Goal: Task Accomplishment & Management: Complete application form

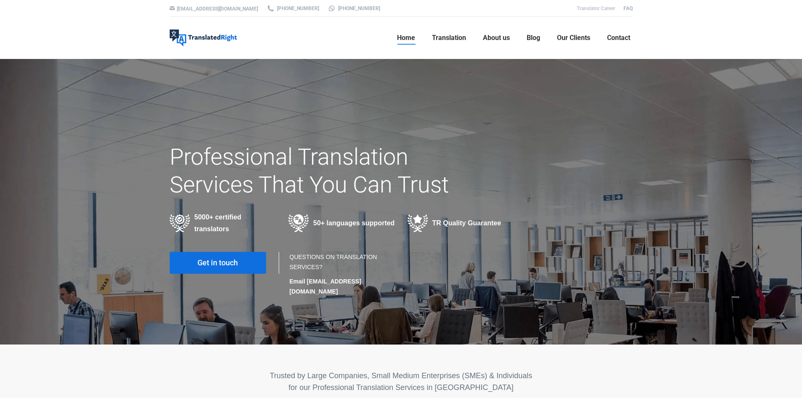
click at [602, 8] on link "Translator Career" at bounding box center [595, 8] width 38 height 6
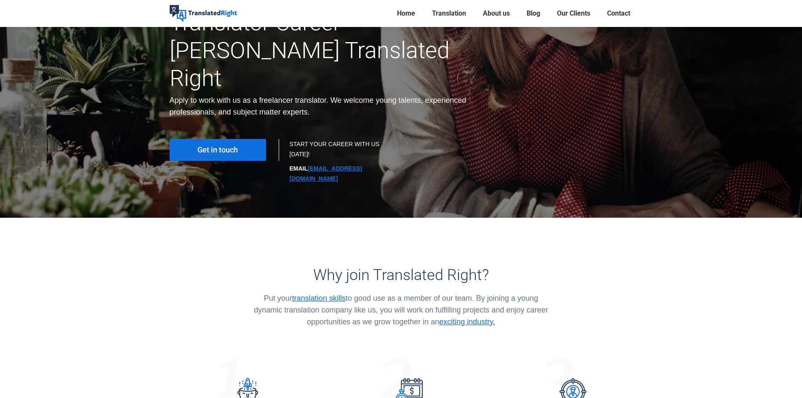
scroll to position [126, 0]
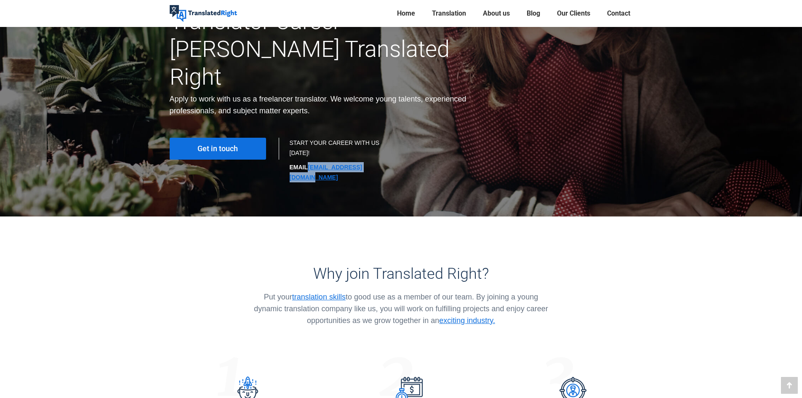
drag, startPoint x: 374, startPoint y: 141, endPoint x: 308, endPoint y: 152, distance: 66.6
click at [309, 162] on p "EMAIL hr@translatedright.com" at bounding box center [341, 172] width 103 height 20
copy link "hr@translatedright.com"
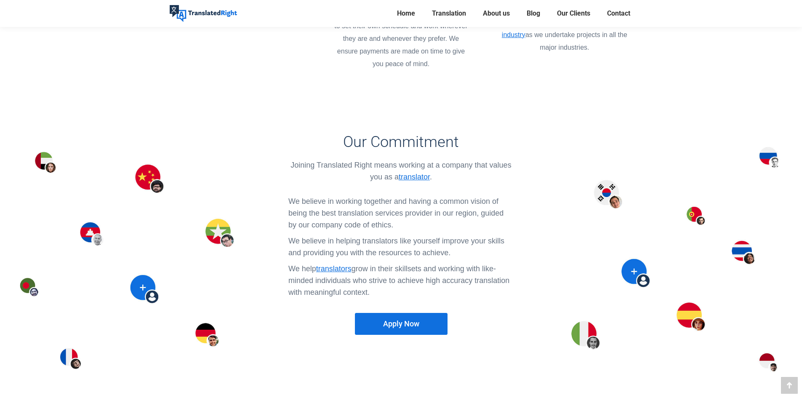
scroll to position [631, 0]
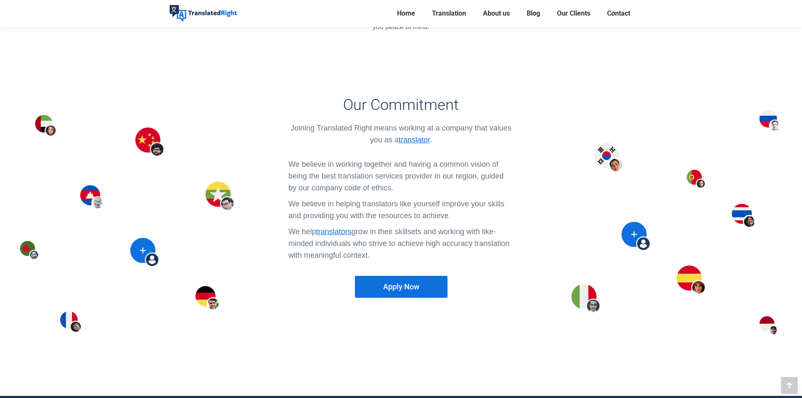
click at [415, 276] on link "Apply Now" at bounding box center [401, 287] width 93 height 22
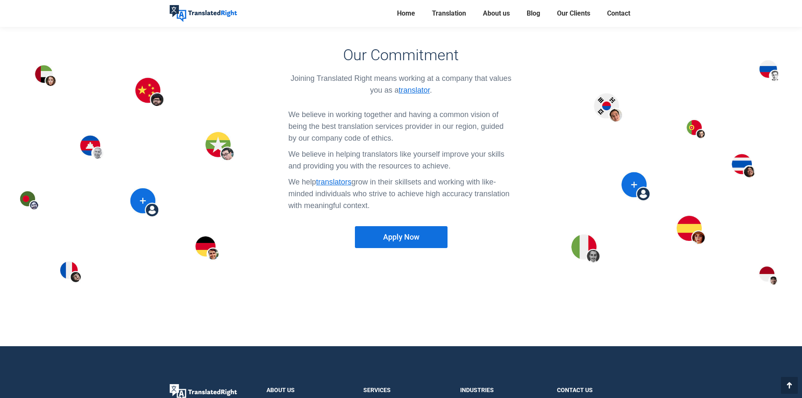
scroll to position [840, 0]
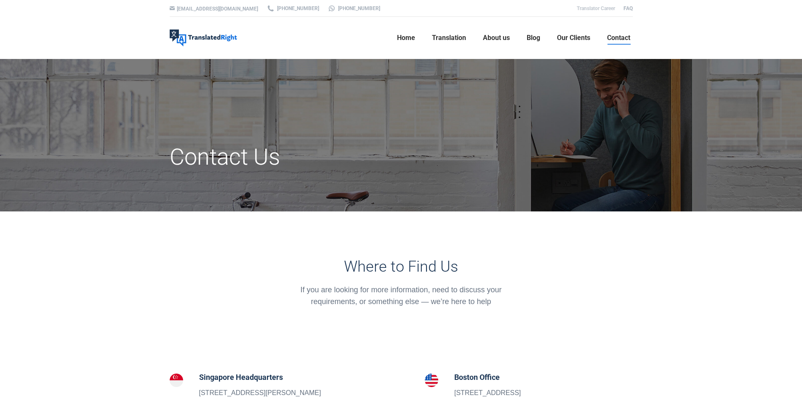
click at [603, 10] on link "Translator Career" at bounding box center [595, 8] width 38 height 6
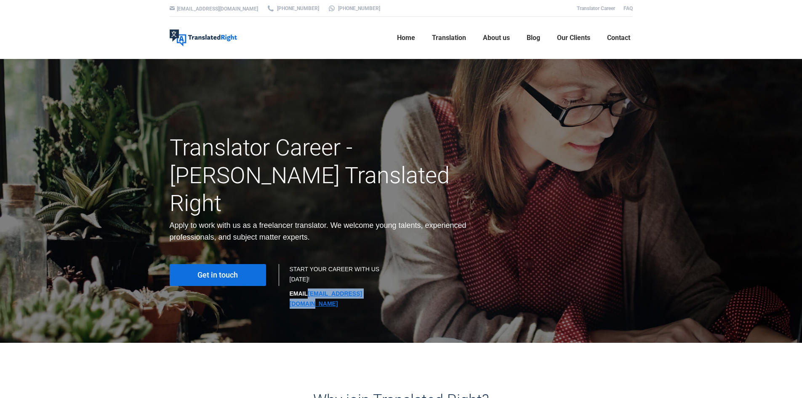
drag, startPoint x: 386, startPoint y: 264, endPoint x: 308, endPoint y: 271, distance: 78.2
click at [308, 271] on div "START YOUR CAREER WITH US [DATE]! EMAIL [EMAIL_ADDRESS][DOMAIN_NAME]" at bounding box center [341, 288] width 116 height 49
click at [575, 343] on div "Why join Translated Right? Put your translation skills to good use as a member …" at bounding box center [401, 398] width 476 height 110
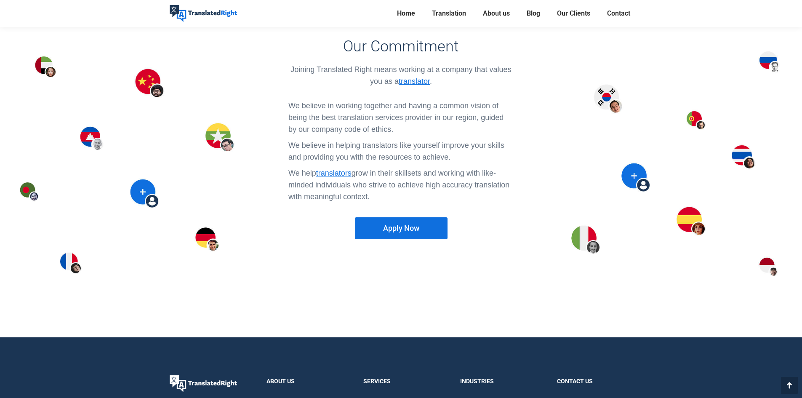
scroll to position [757, 0]
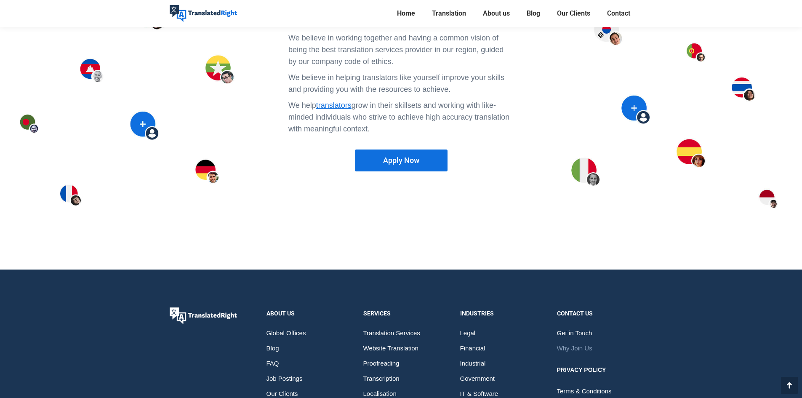
click at [398, 149] on link "Apply Now" at bounding box center [401, 160] width 93 height 22
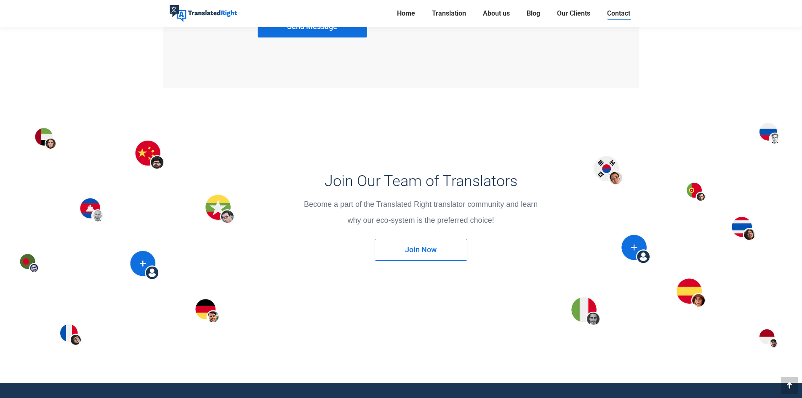
scroll to position [1010, 0]
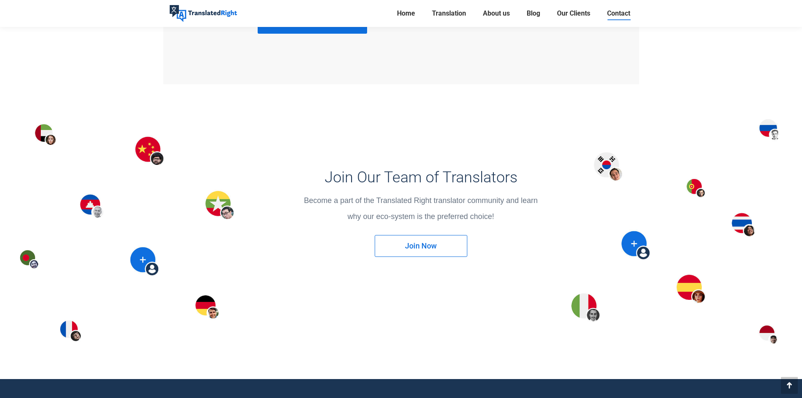
click at [426, 242] on span "Join Now" at bounding box center [421, 246] width 32 height 8
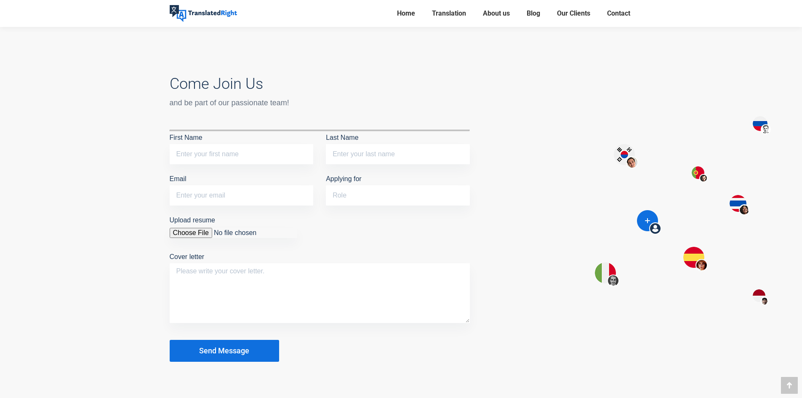
scroll to position [884, 0]
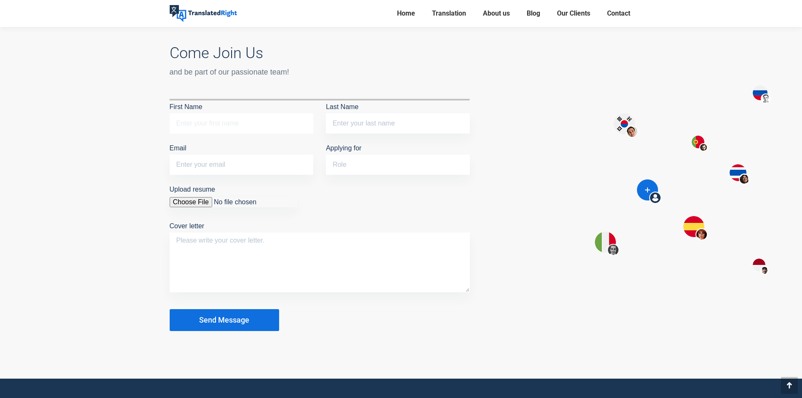
click at [237, 119] on input "First Name" at bounding box center [242, 123] width 144 height 20
type input "Niccolo"
type input "Banchetti"
click at [207, 167] on input "Email" at bounding box center [242, 164] width 144 height 20
type input "linguist@niccolobanchetti.com"
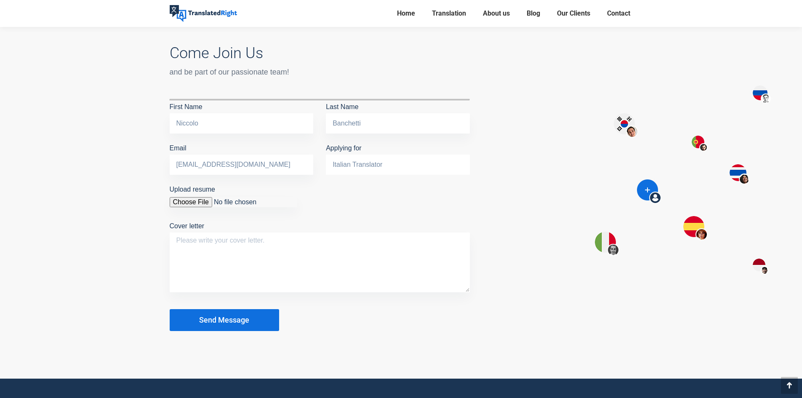
type input "Italian Translator"
click at [199, 203] on input "Upload resume" at bounding box center [234, 202] width 128 height 10
type input "C:\fakepath\Niccolò Banchetti_Italian_Senior_Linguist.pdf"
click at [284, 242] on textarea "Cover letter" at bounding box center [320, 262] width 300 height 60
paste textarea "Dear Hiring Manager, As a native Italian linguist with over 19 years of experie…"
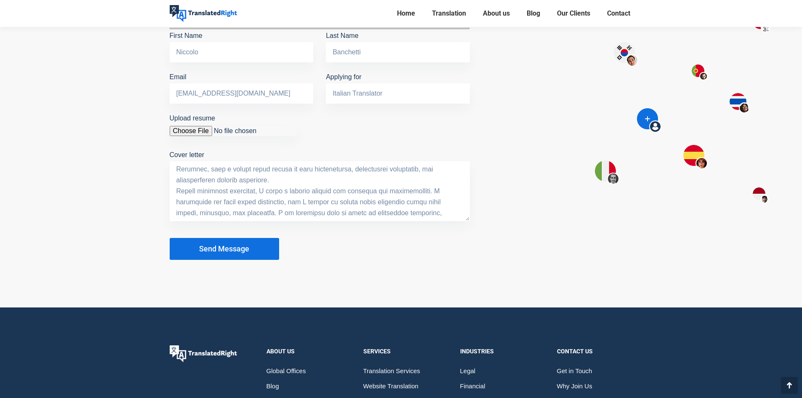
scroll to position [926, 0]
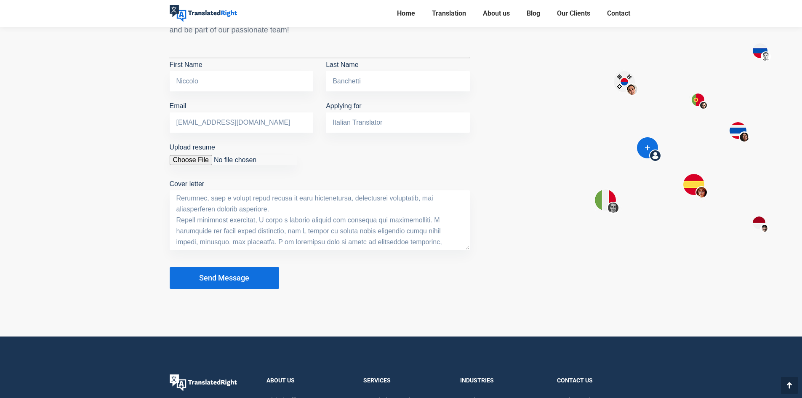
click at [307, 228] on textarea "Cover letter" at bounding box center [320, 220] width 300 height 60
click at [292, 242] on textarea "Cover letter" at bounding box center [320, 220] width 300 height 60
click at [264, 235] on textarea "Cover letter" at bounding box center [320, 220] width 300 height 60
click at [247, 218] on textarea "Cover letter" at bounding box center [320, 220] width 300 height 60
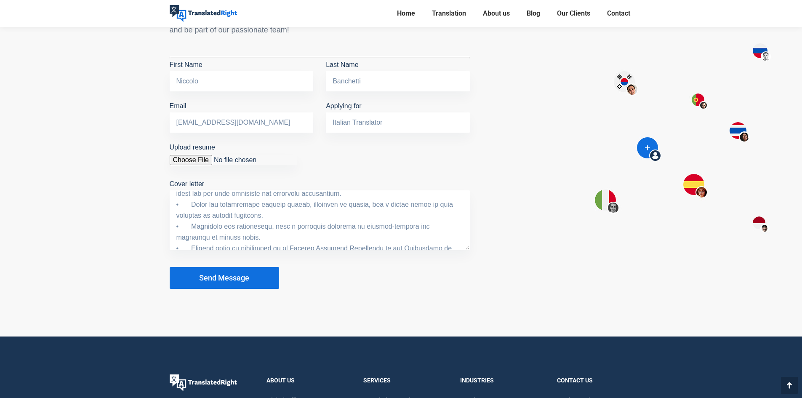
scroll to position [201, 0]
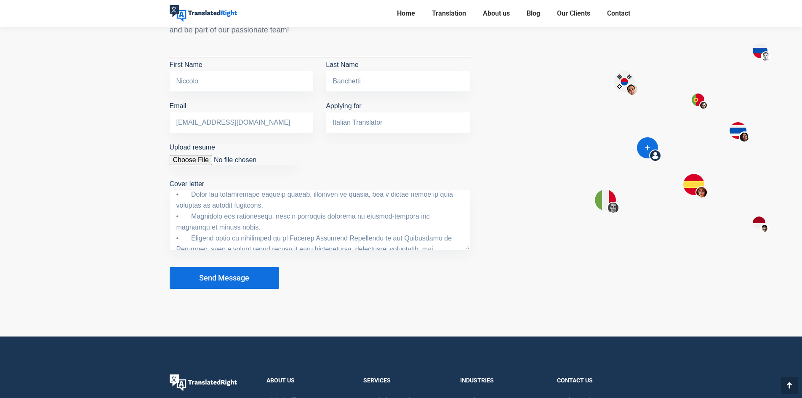
drag, startPoint x: 229, startPoint y: 205, endPoint x: 184, endPoint y: 207, distance: 45.5
click at [184, 207] on textarea "Cover letter" at bounding box center [320, 220] width 300 height 60
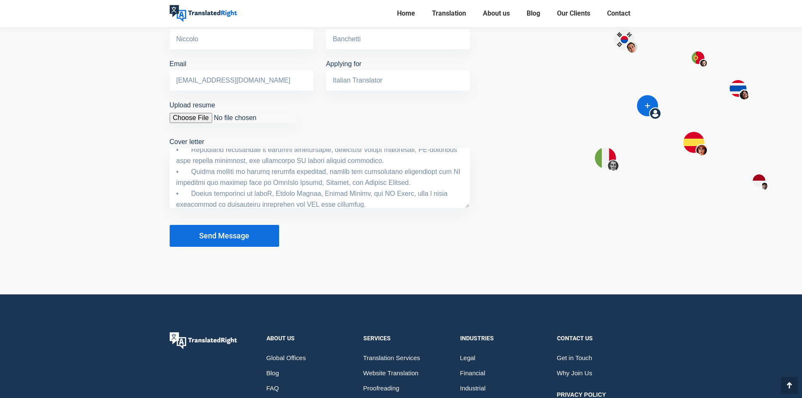
scroll to position [0, 0]
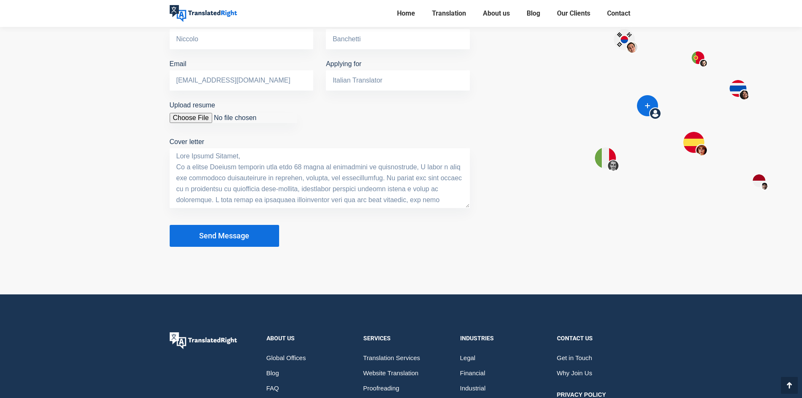
drag, startPoint x: 247, startPoint y: 201, endPoint x: 143, endPoint y: 83, distance: 157.7
click at [143, 83] on div "Come Join Us and be part of our passionate team! You are not allowed to upload …" at bounding box center [401, 95] width 802 height 397
paste textarea "As a native Italian linguist with over 19 years of localization experience, I o…"
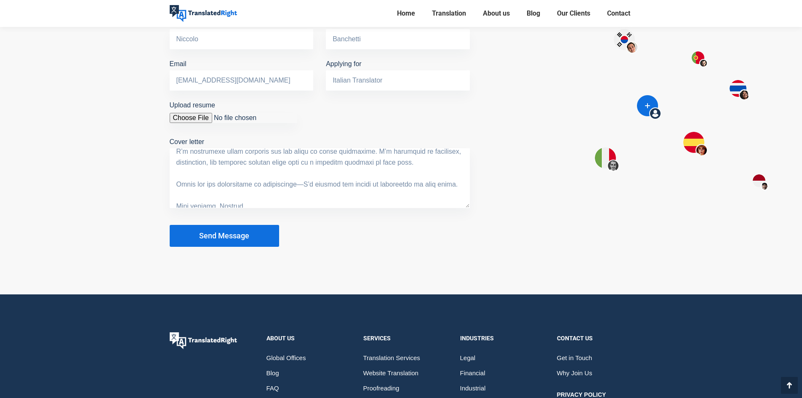
scroll to position [219, 0]
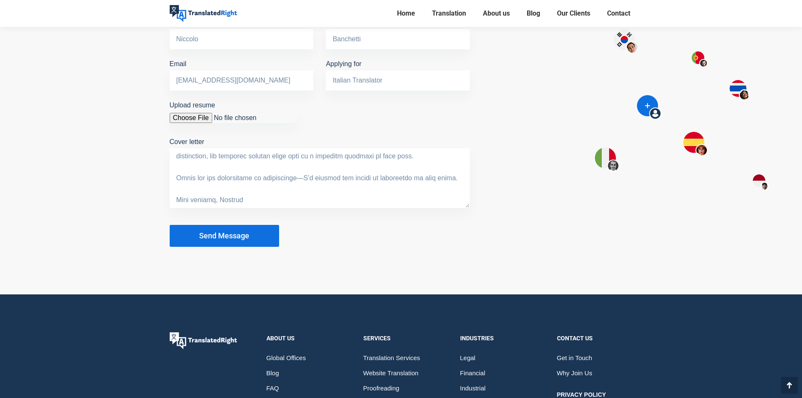
click at [222, 199] on textarea "Cover letter" at bounding box center [320, 178] width 300 height 60
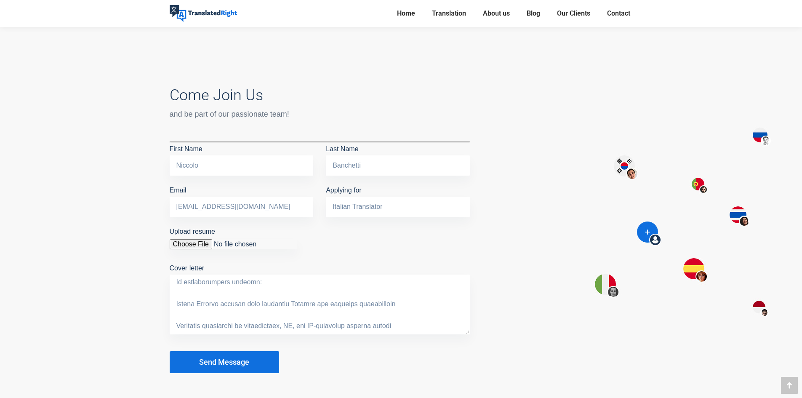
scroll to position [42, 0]
click at [178, 295] on textarea "Cover letter" at bounding box center [320, 304] width 300 height 60
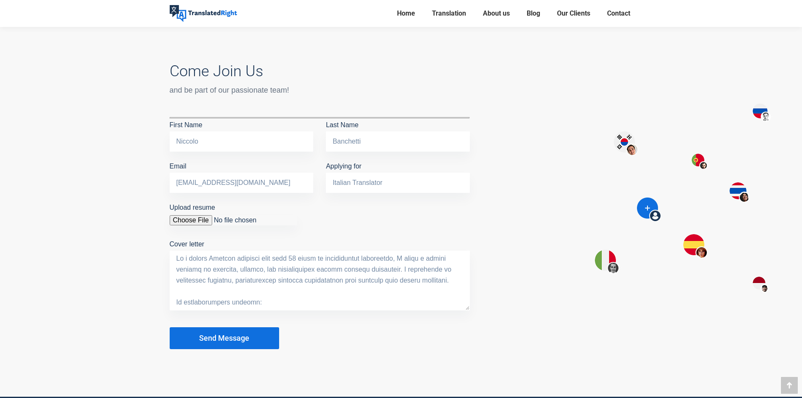
scroll to position [884, 0]
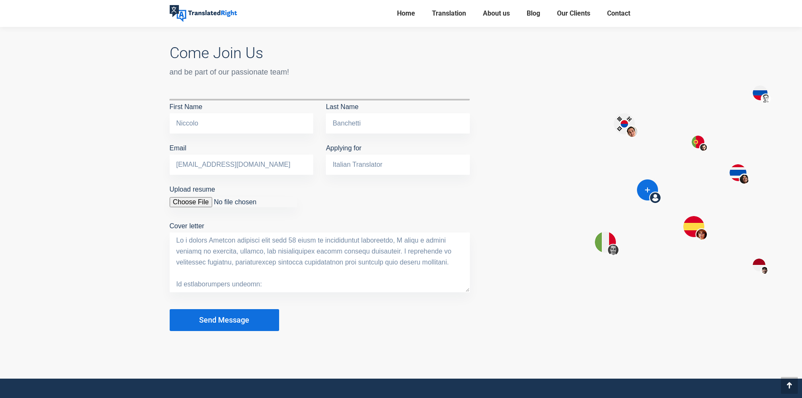
drag, startPoint x: 438, startPoint y: 261, endPoint x: 175, endPoint y: 230, distance: 264.8
click at [175, 230] on p "Upload resume You are not allowed to upload files of this type. Cover letter" at bounding box center [320, 239] width 300 height 113
paste textarea "experience in localization, I bring a deep and versatile understanding of langu…"
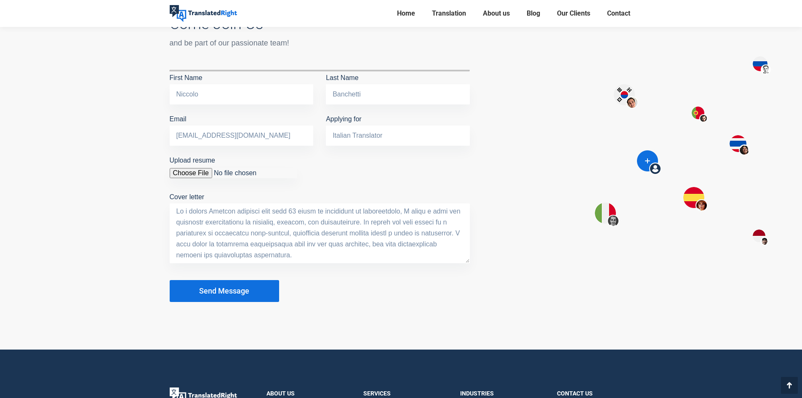
scroll to position [926, 0]
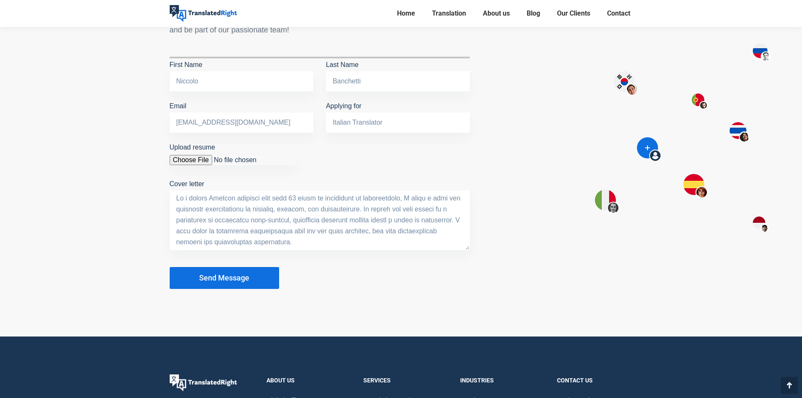
drag, startPoint x: 287, startPoint y: 239, endPoint x: 146, endPoint y: 178, distance: 152.9
click at [146, 178] on div "Come Join Us and be part of our passionate team! You are not allowed to upload …" at bounding box center [401, 137] width 802 height 397
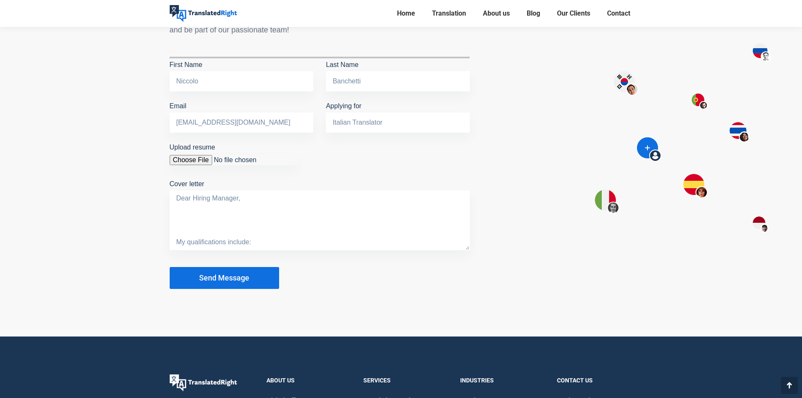
paste textarea "As a native Italian linguist with over 19 years of experience in localization, …"
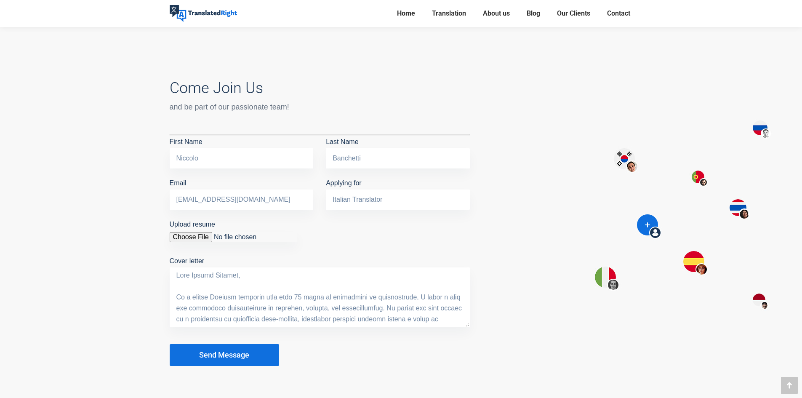
scroll to position [842, 0]
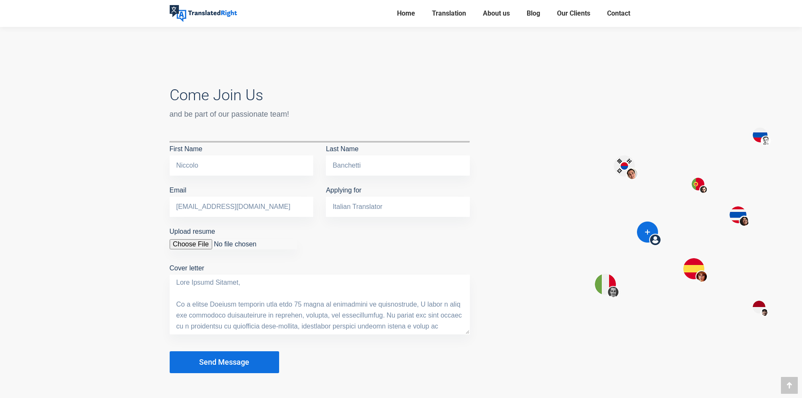
drag, startPoint x: 223, startPoint y: 363, endPoint x: 237, endPoint y: 372, distance: 17.3
click at [221, 362] on span "Send Message" at bounding box center [224, 362] width 50 height 8
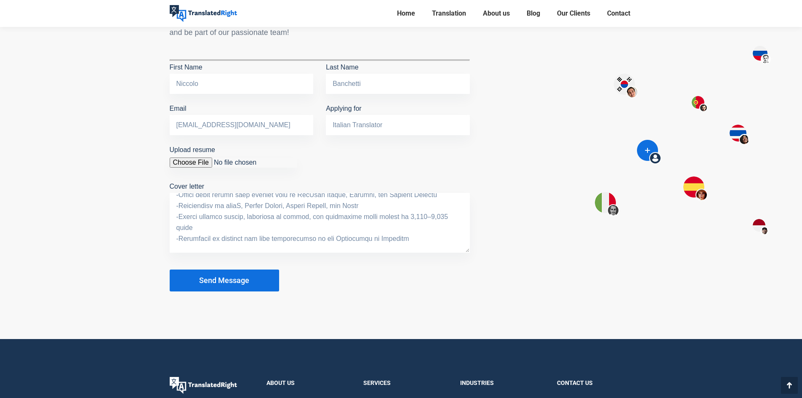
scroll to position [926, 0]
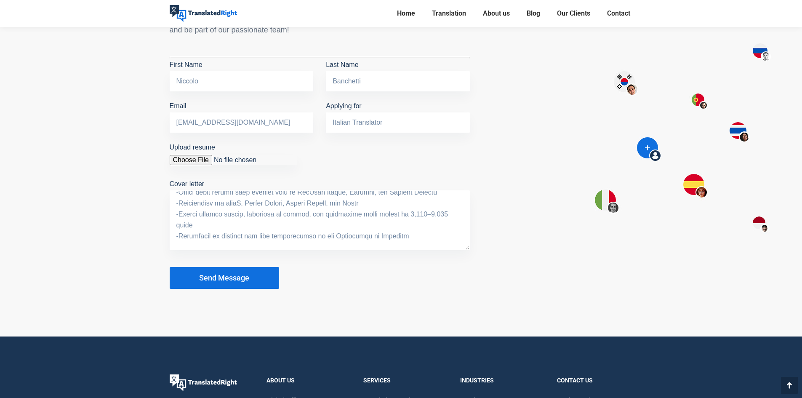
click at [249, 200] on textarea "Cover letter" at bounding box center [320, 220] width 300 height 60
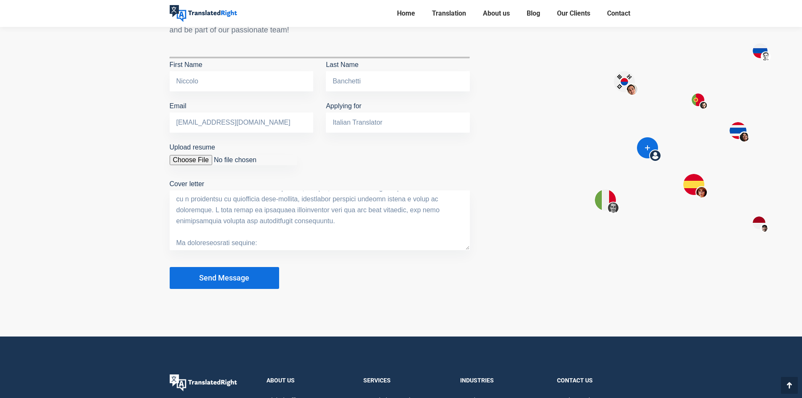
scroll to position [42, 0]
type textarea "Dear Hiring Manager, As a native Italian linguist with over 19 years of experie…"
click at [235, 269] on button "Send Message" at bounding box center [224, 278] width 109 height 22
click at [232, 276] on span "Send Message" at bounding box center [224, 278] width 50 height 8
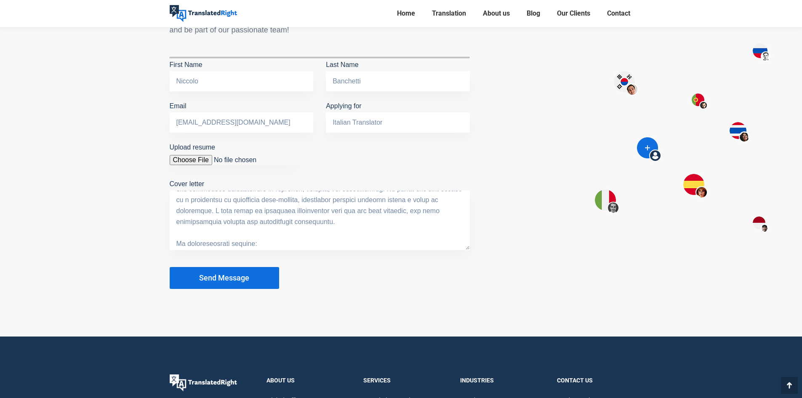
click at [231, 276] on span "Send Message" at bounding box center [224, 278] width 50 height 8
click at [223, 283] on button "Send Message" at bounding box center [224, 278] width 109 height 22
click at [223, 284] on button "Send Message" at bounding box center [224, 278] width 109 height 22
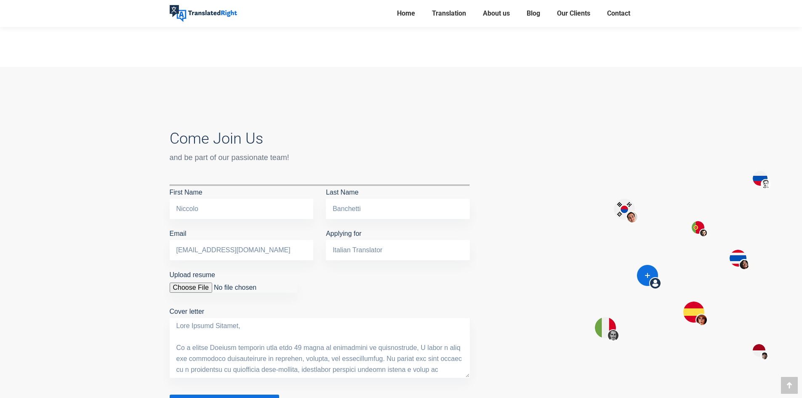
scroll to position [800, 0]
click at [404, 246] on input "Italian Translator" at bounding box center [398, 249] width 144 height 20
click at [221, 202] on input "Niccolo" at bounding box center [242, 207] width 144 height 20
click at [209, 201] on input "Niccolo" at bounding box center [242, 207] width 144 height 20
click at [187, 252] on input "linguist@niccolobanchetti.com" at bounding box center [242, 249] width 144 height 20
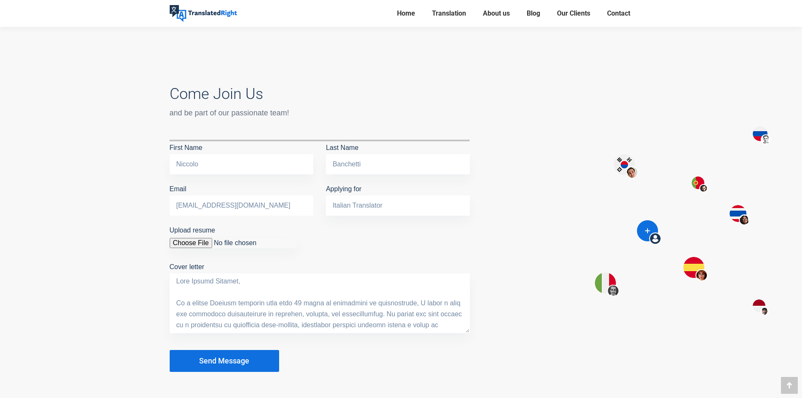
scroll to position [842, 0]
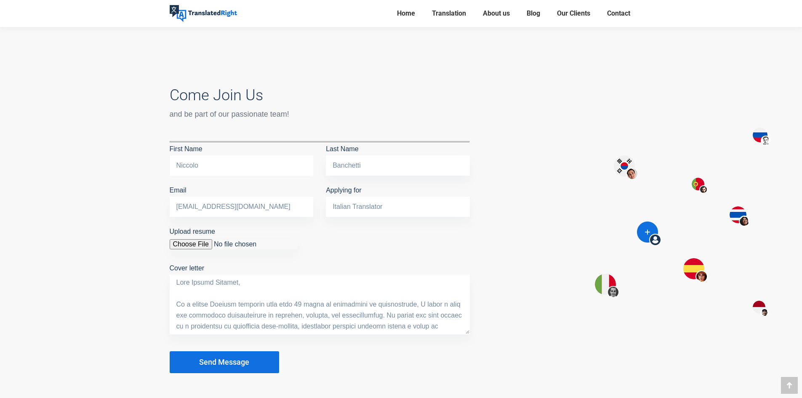
drag, startPoint x: 242, startPoint y: 170, endPoint x: 117, endPoint y: 155, distance: 125.4
click at [117, 155] on div "Come Join Us and be part of our passionate team! One or more fields have an err…" at bounding box center [401, 222] width 802 height 397
type input "Niccolo"
type input "Banchetti"
click at [244, 361] on span "Send Message" at bounding box center [224, 362] width 50 height 8
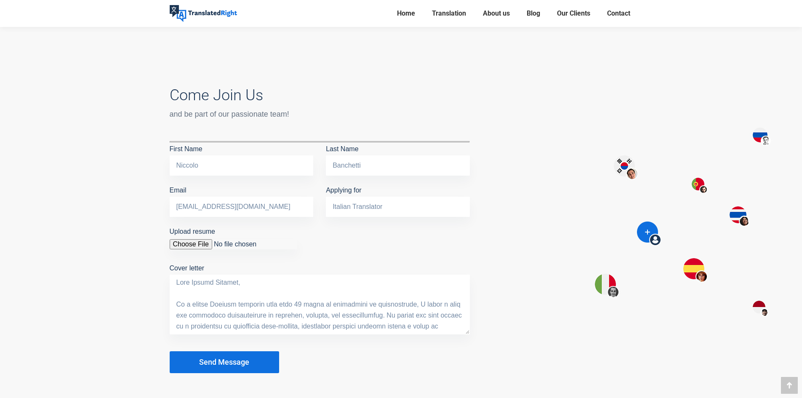
click at [244, 361] on span "Send Message" at bounding box center [224, 362] width 50 height 8
click at [366, 210] on input "Italian Translator" at bounding box center [398, 207] width 144 height 20
drag, startPoint x: 239, startPoint y: 367, endPoint x: 235, endPoint y: 342, distance: 24.8
click at [239, 366] on button "Send Message" at bounding box center [224, 362] width 109 height 22
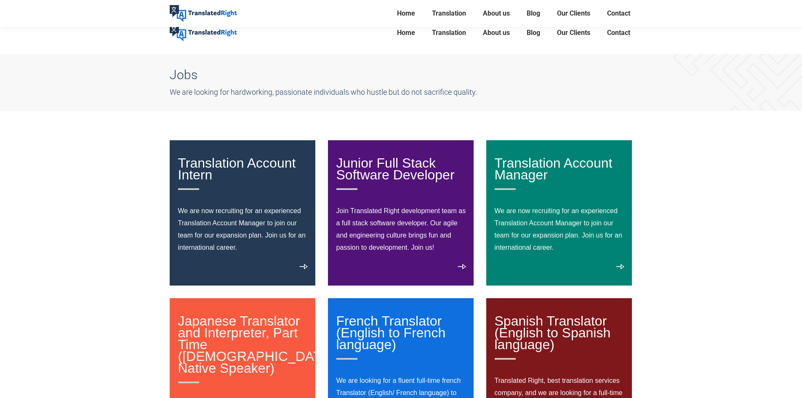
scroll to position [0, 0]
